Goal: Information Seeking & Learning: Learn about a topic

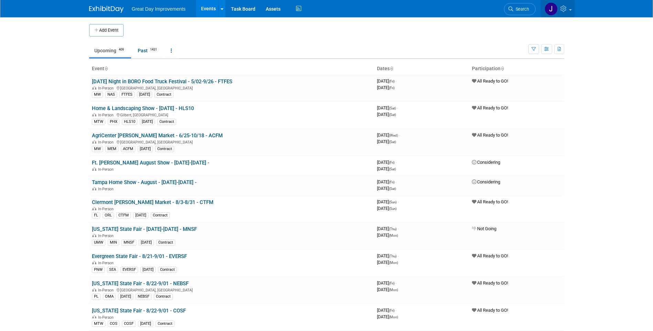
click at [565, 10] on icon at bounding box center [565, 9] width 8 height 6
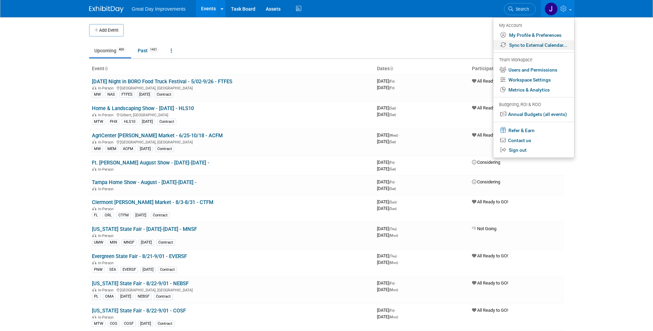
click at [533, 45] on link "Sync to External Calendar..." at bounding box center [534, 45] width 81 height 10
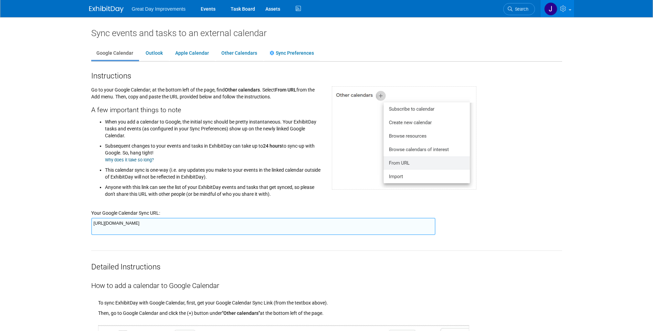
click at [266, 223] on textarea "https://www.exhibitday.com/Sync/iCal/?lt=g&uw=65043&k=e7091e3b-374c-4800-82c1-9…" at bounding box center [263, 226] width 344 height 17
click at [437, 39] on div "Google Calendar Outlook Apple Calendar Other Calendars Sync Preferences" at bounding box center [326, 50] width 471 height 23
drag, startPoint x: 523, startPoint y: 10, endPoint x: 535, endPoint y: 13, distance: 12.5
click at [523, 10] on span "Search" at bounding box center [521, 9] width 16 height 5
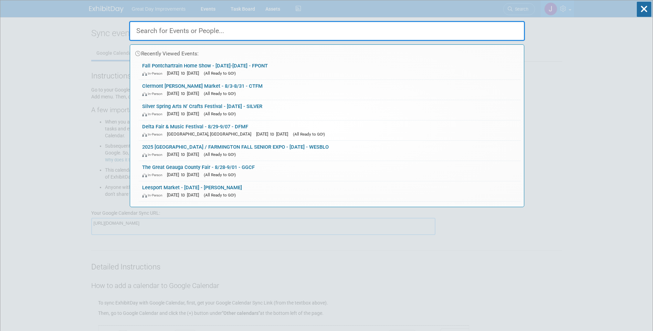
click at [200, 28] on input "text" at bounding box center [327, 31] width 396 height 20
paste input "DFHRT"
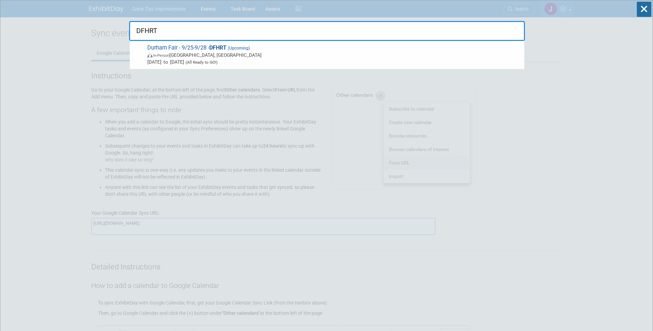
click at [356, 34] on input "DFHRT" at bounding box center [327, 31] width 396 height 20
click at [143, 28] on input "DFHRT" at bounding box center [327, 31] width 396 height 20
paste input "EASTSE"
click at [404, 25] on input "EASTSE" at bounding box center [327, 31] width 396 height 20
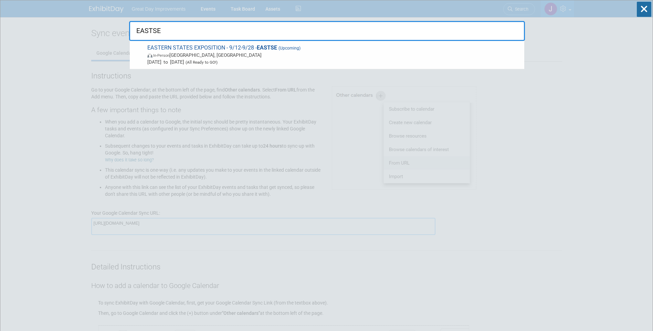
click at [398, 30] on input "EASTSE" at bounding box center [327, 31] width 396 height 20
paste input "LOUFHS"
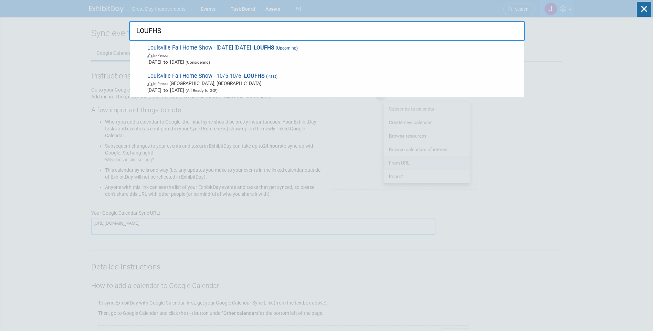
type input "LOUFHS"
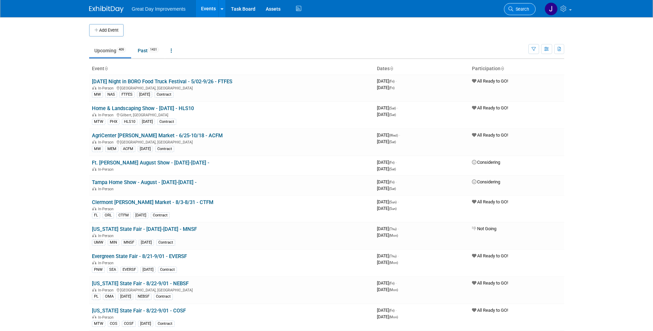
click at [531, 11] on link "Search" at bounding box center [520, 9] width 32 height 12
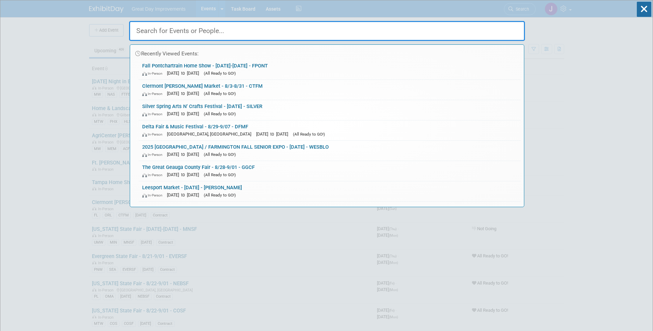
click at [178, 25] on input "text" at bounding box center [327, 31] width 396 height 20
paste input "CTSF"
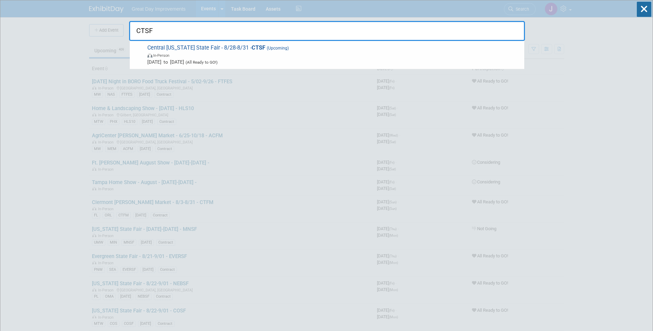
click at [146, 34] on input "CTSF" at bounding box center [327, 31] width 396 height 20
paste input "ERCFW"
click at [158, 28] on input "ERCFW" at bounding box center [327, 31] width 396 height 20
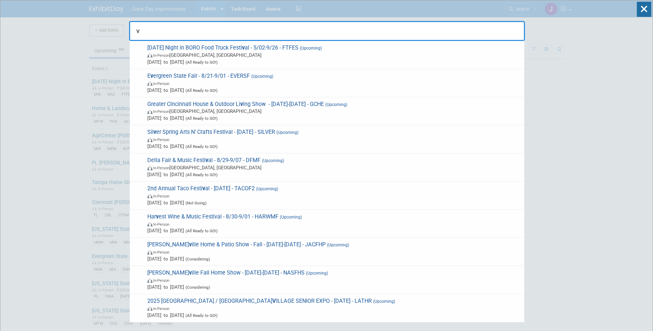
drag, startPoint x: 158, startPoint y: 28, endPoint x: 131, endPoint y: 30, distance: 26.9
click at [131, 30] on input "v" at bounding box center [327, 31] width 396 height 20
paste input "FTFES"
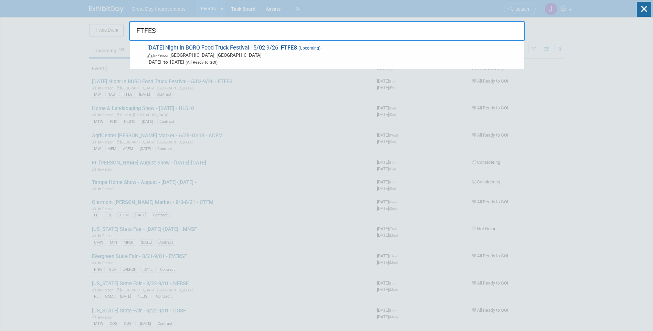
click at [311, 31] on input "FTFES" at bounding box center [327, 31] width 396 height 20
paste input "GATF"
click at [178, 35] on input "GATF" at bounding box center [327, 31] width 396 height 20
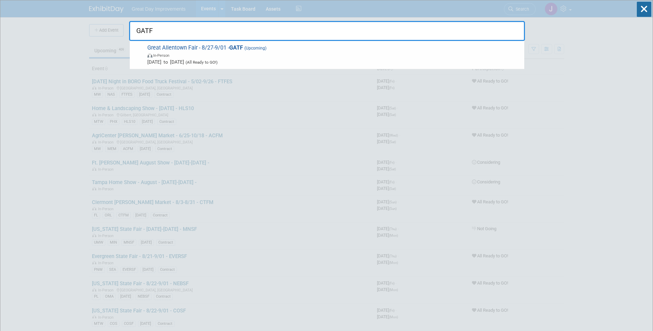
paste input "GC"
click at [148, 26] on input "GGCF" at bounding box center [327, 31] width 396 height 20
paste input "LAMARK"
click at [151, 28] on input "LAMARK" at bounding box center [327, 31] width 396 height 20
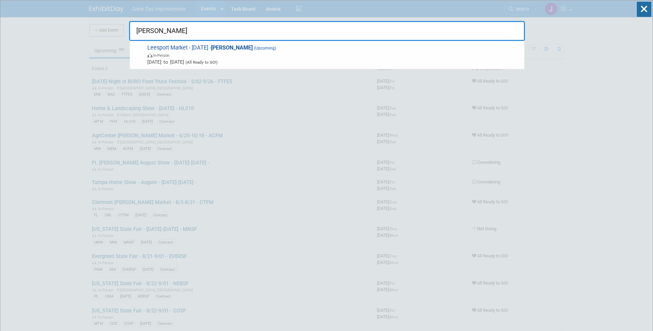
click at [151, 28] on input "LAMARK" at bounding box center [327, 31] width 396 height 20
paste input "OUFHS"
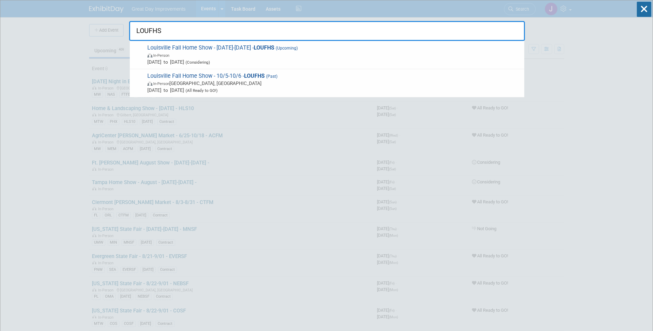
click at [172, 34] on input "LOUFHS" at bounding box center [327, 31] width 396 height 20
paste input "STARCF"
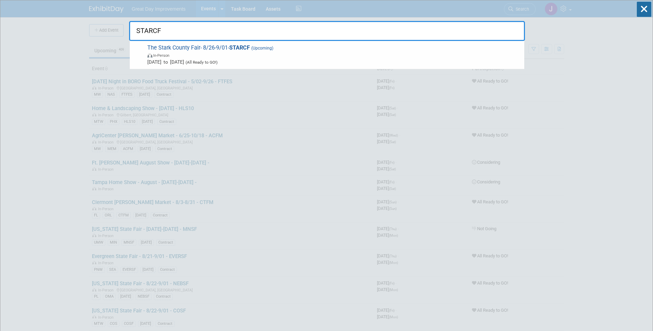
click at [146, 31] on input "STARCF" at bounding box center [327, 31] width 396 height 20
paste input "YMSTU"
type input "SYMSTU"
drag, startPoint x: 129, startPoint y: 31, endPoint x: 138, endPoint y: 30, distance: 9.4
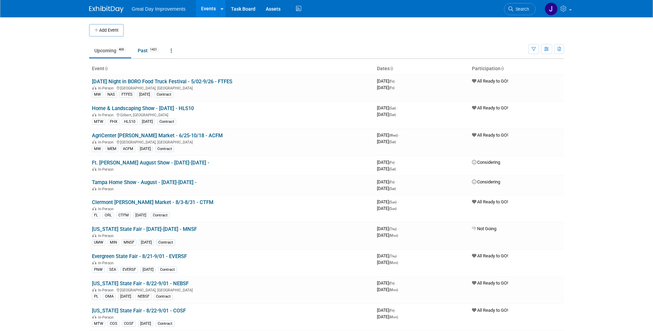
click at [148, 28] on body "Great Day Improvements Events Add Event Bulk Upload Events Shareable Event Boar…" at bounding box center [326, 165] width 653 height 331
click at [519, 11] on span "Search" at bounding box center [522, 9] width 16 height 5
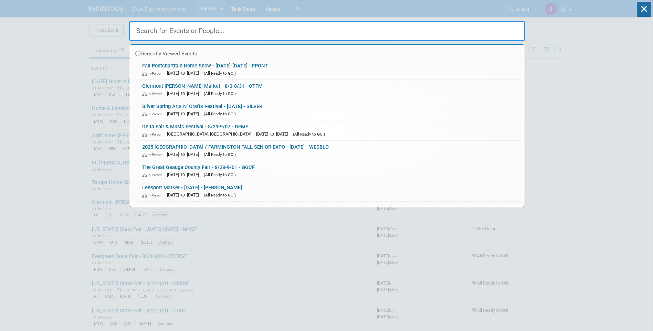
paste input "CDBFM"
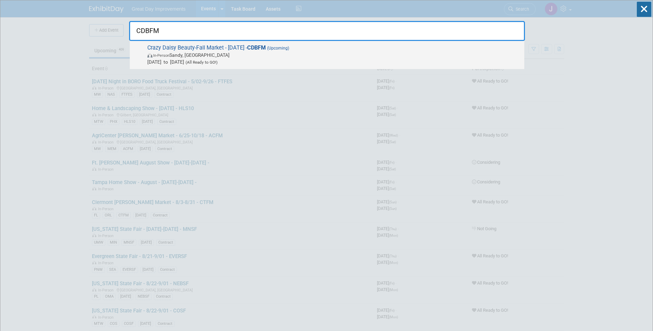
type input "CDBFM"
click at [265, 62] on span "Aug 30, 2025 to Aug 30, 2025 (All Ready to GO!)" at bounding box center [334, 62] width 374 height 7
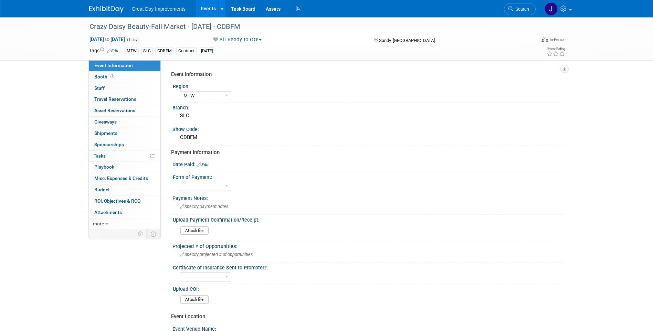
select select "MTW"
click at [104, 24] on div "Crazy Daisy Beauty-Fall Market - [DATE] - CDBFM" at bounding box center [306, 27] width 439 height 12
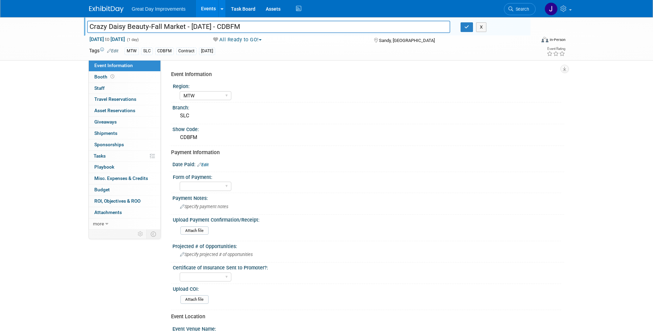
click at [166, 24] on input "Crazy Daisy Beauty-Fall Market - [DATE] - CDBFM" at bounding box center [269, 27] width 364 height 12
click at [304, 129] on div "Show Code:" at bounding box center [369, 128] width 392 height 9
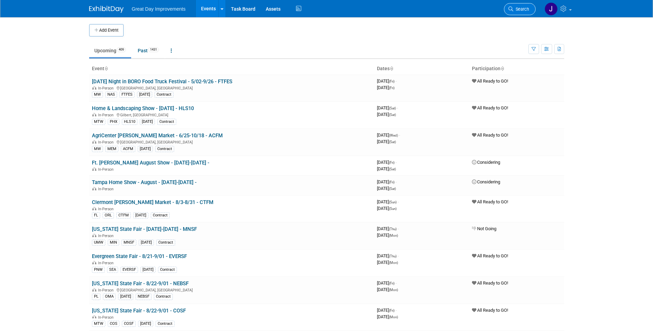
click at [523, 14] on link "Search" at bounding box center [520, 9] width 32 height 12
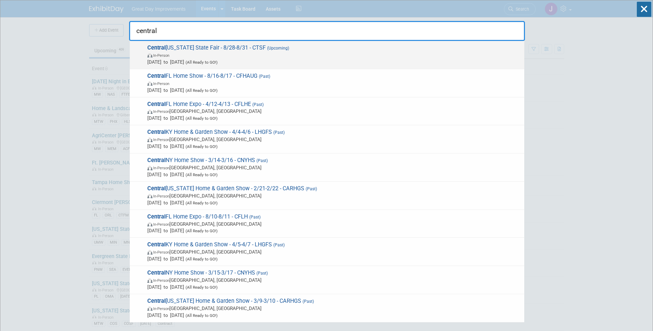
type input "central"
click at [289, 56] on span "In-Person" at bounding box center [334, 55] width 374 height 7
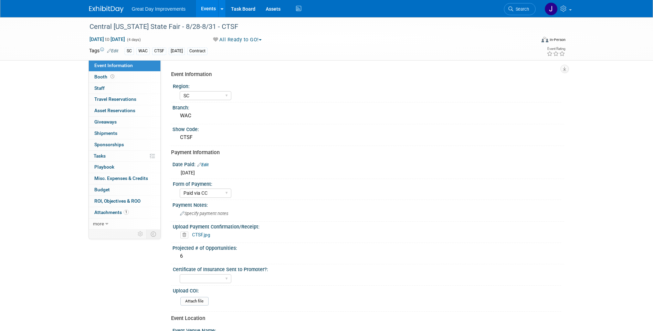
select select "SC"
select select "Paid via CC"
